Goal: Navigation & Orientation: Find specific page/section

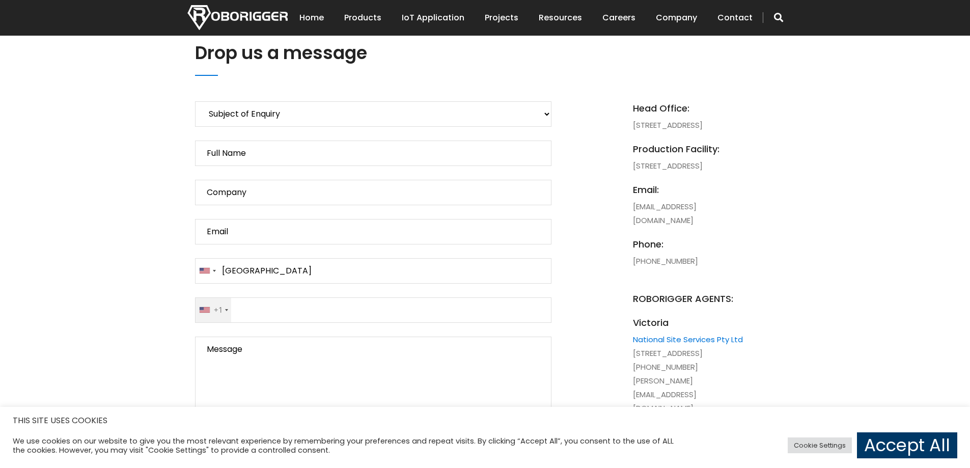
scroll to position [458, 0]
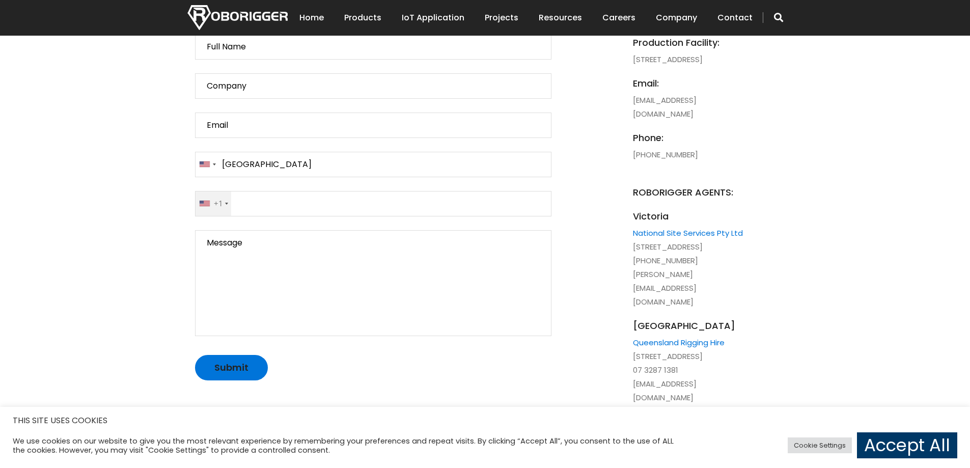
scroll to position [662, 0]
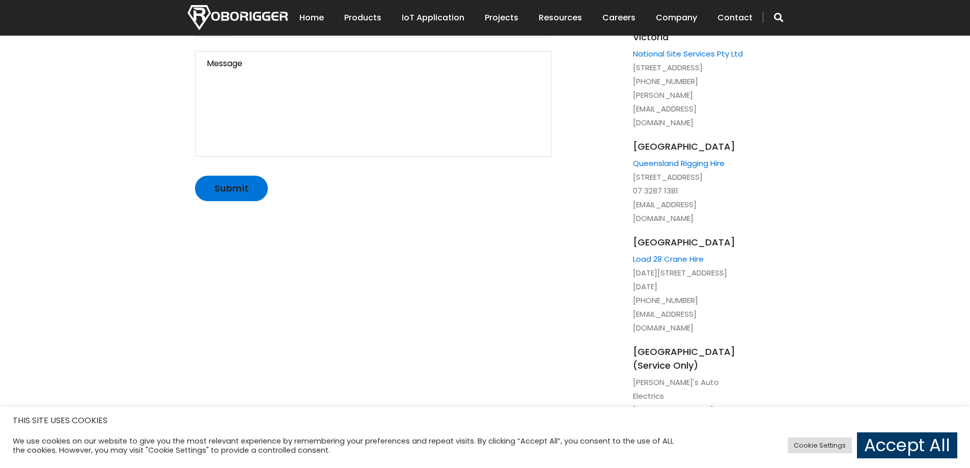
scroll to position [866, 0]
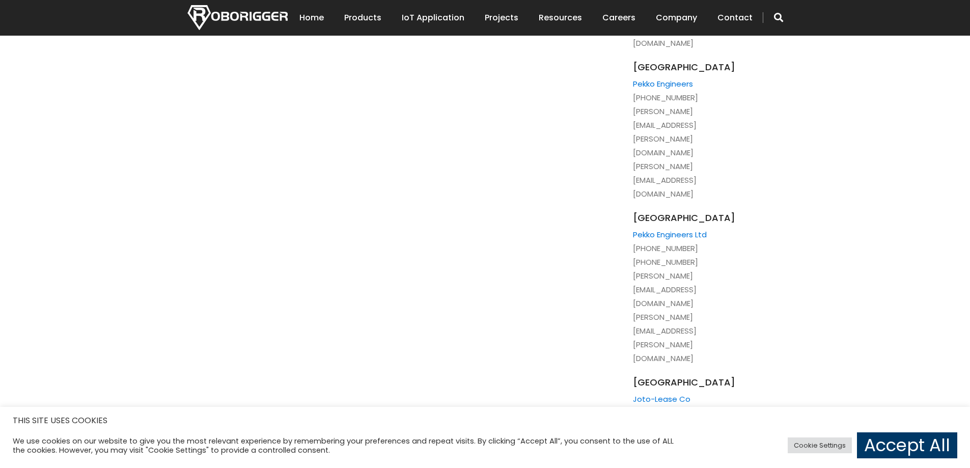
scroll to position [1274, 0]
drag, startPoint x: 920, startPoint y: 259, endPoint x: 866, endPoint y: 269, distance: 55.0
click at [636, 259] on div "Drop us a message Subject of Enquiry Roborigger Rental Roborigger Purchase Cust…" at bounding box center [485, 380] width 970 height 2697
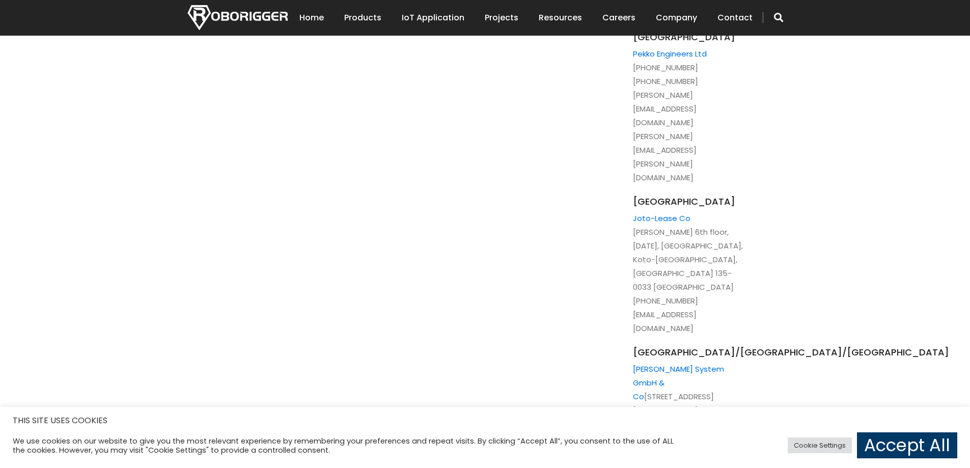
scroll to position [1394, 0]
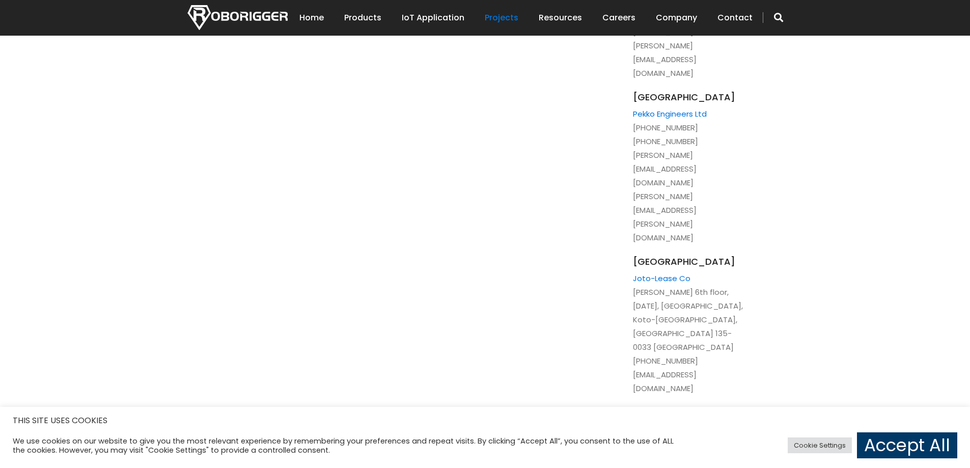
click at [514, 20] on link "Projects" at bounding box center [502, 18] width 34 height 32
